Goal: Check status: Check status

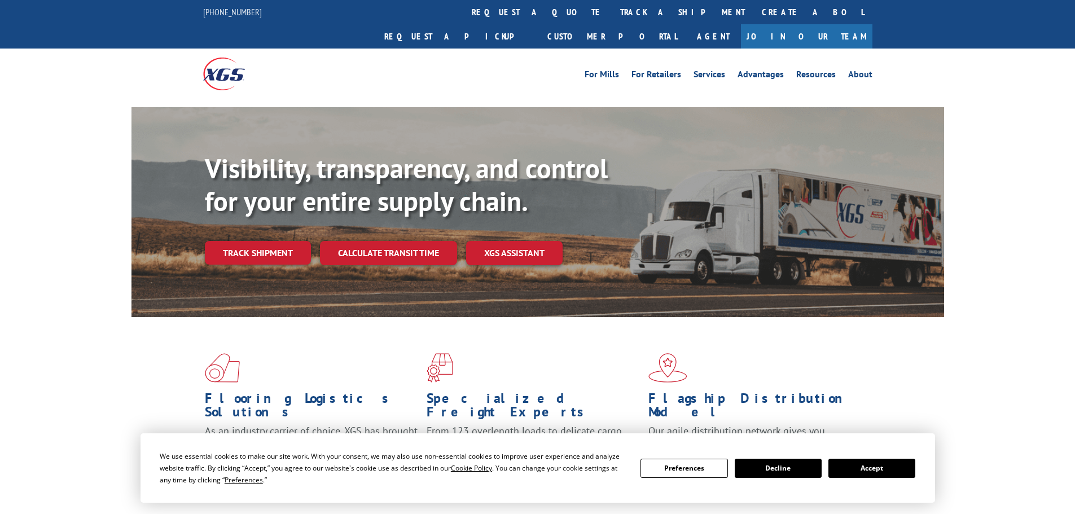
click at [612, 10] on link "track a shipment" at bounding box center [683, 12] width 142 height 24
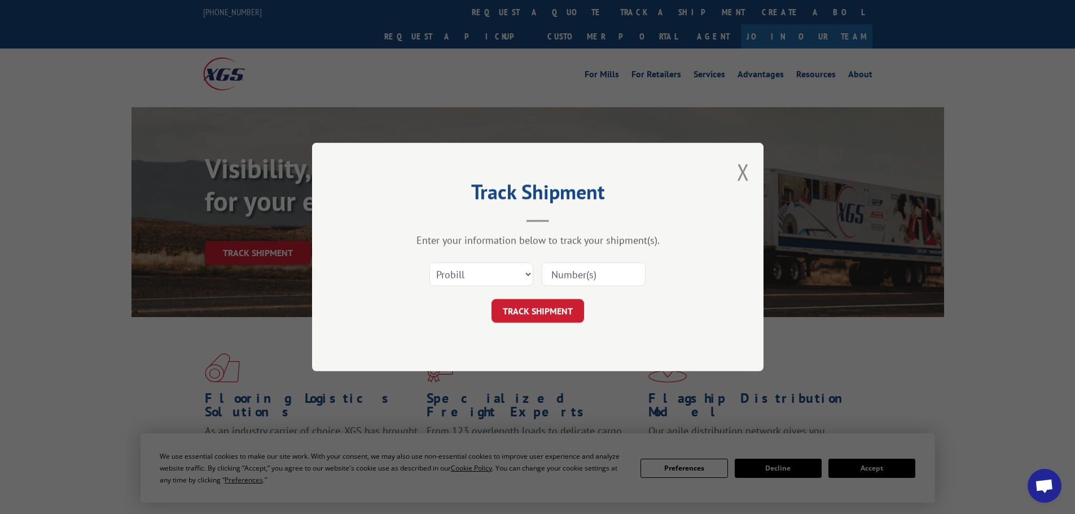
click at [622, 271] on input at bounding box center [594, 274] width 104 height 24
paste input "17341926"
type input "17341926"
click at [550, 310] on button "TRACK SHIPMENT" at bounding box center [537, 311] width 93 height 24
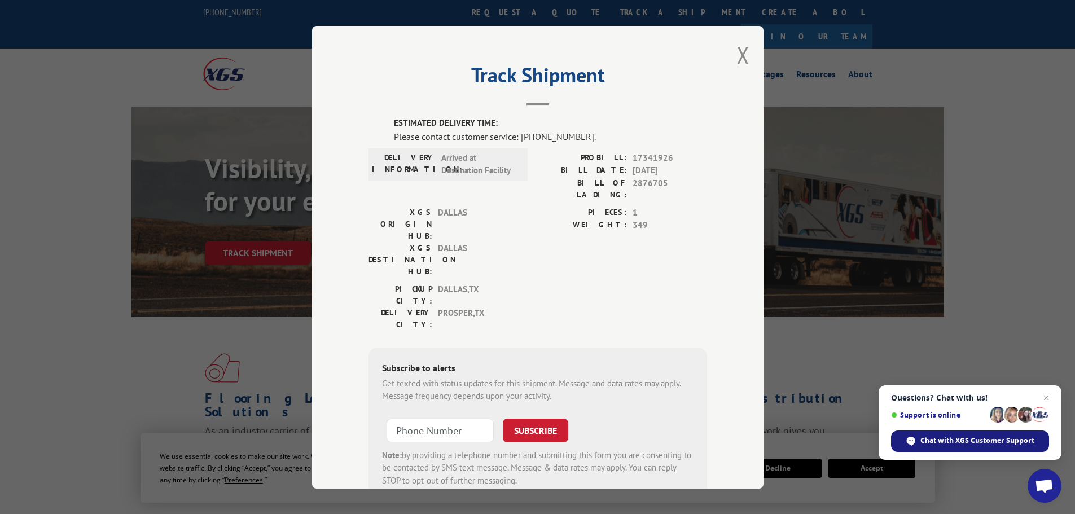
click at [1003, 437] on span "Chat with XGS Customer Support" at bounding box center [977, 441] width 114 height 10
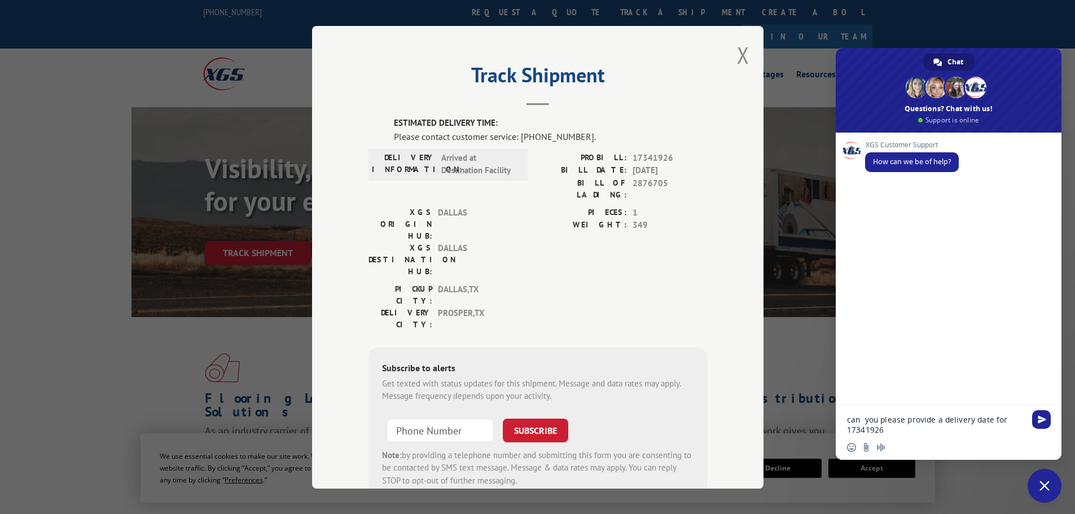
type textarea "can you please provide a delivery date for 17341926?"
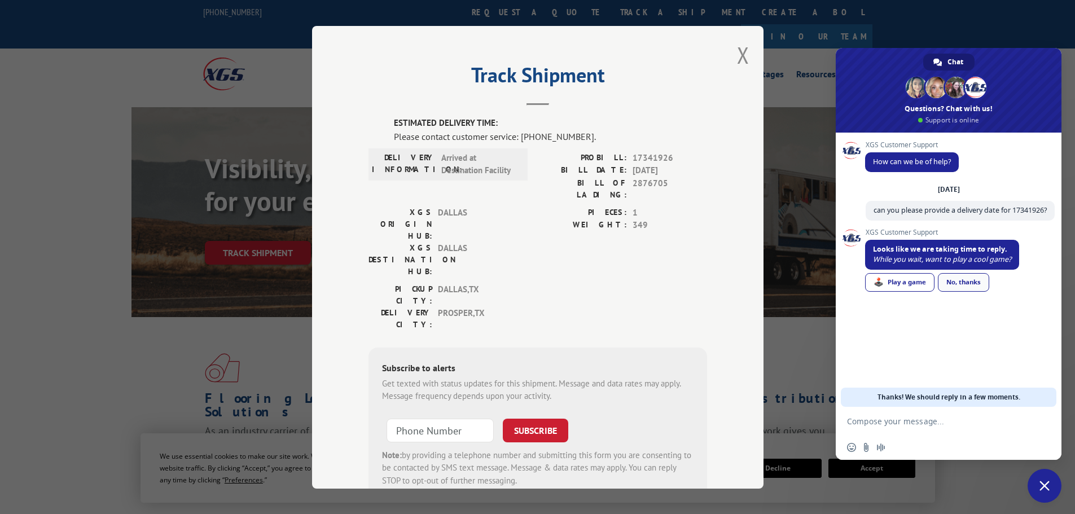
click at [979, 292] on div "No, thanks" at bounding box center [963, 282] width 51 height 19
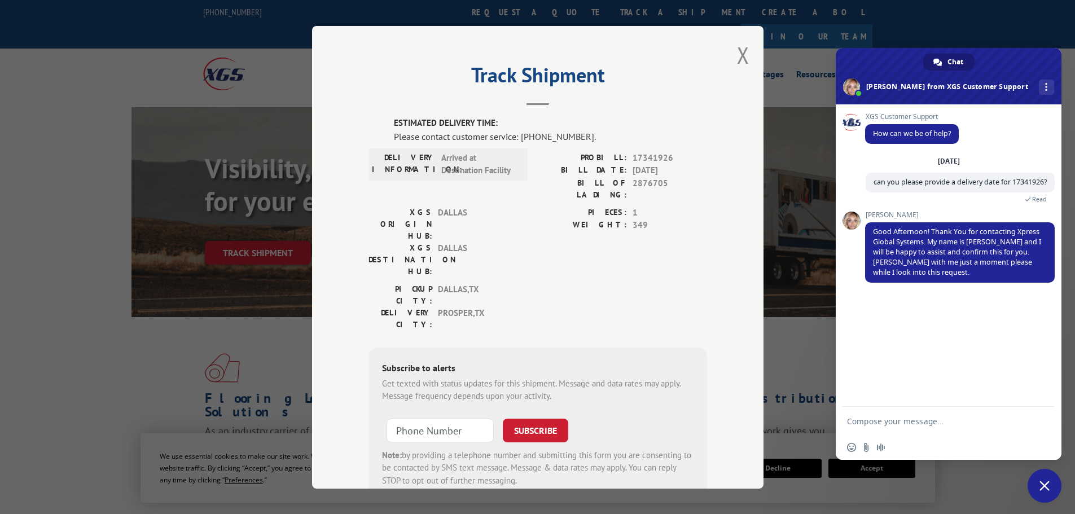
click at [935, 416] on textarea "Compose your message..." at bounding box center [936, 421] width 178 height 10
type textarea "thank you"
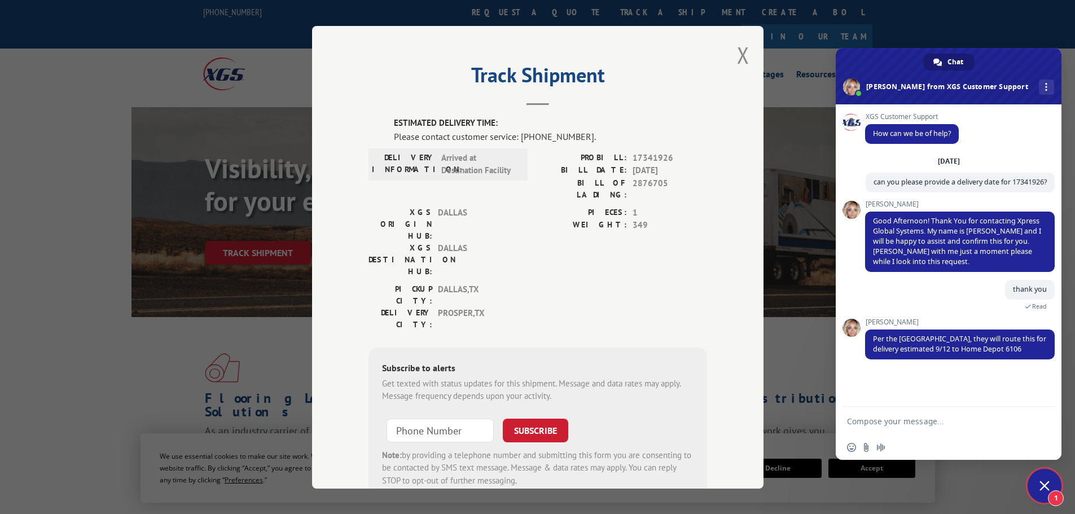
click at [875, 424] on textarea "Compose your message..." at bounding box center [936, 421] width 178 height 10
click at [984, 418] on textarea "Compose your message..." at bounding box center [936, 421] width 178 height 10
type textarea "thank you!!"
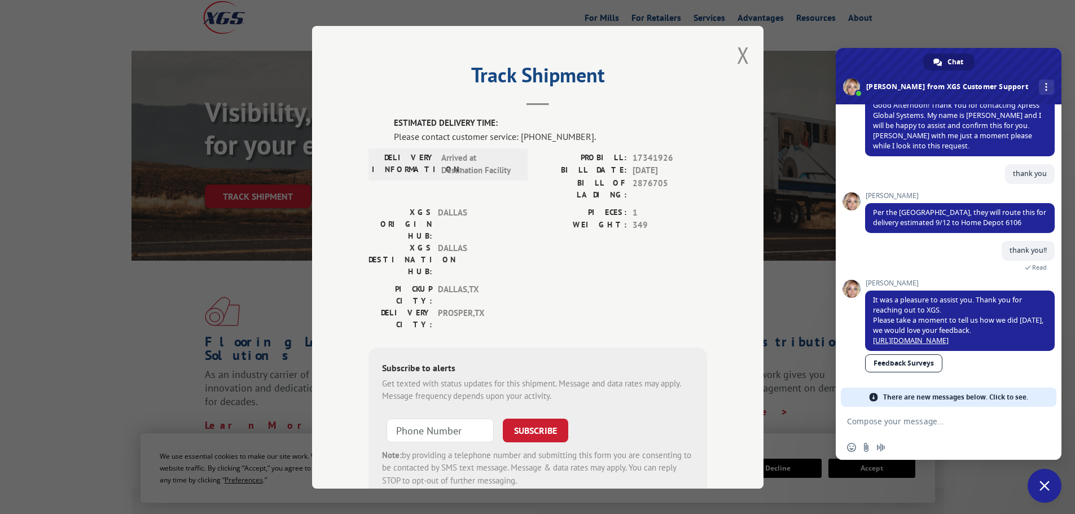
scroll to position [117, 0]
